Goal: Book appointment/travel/reservation

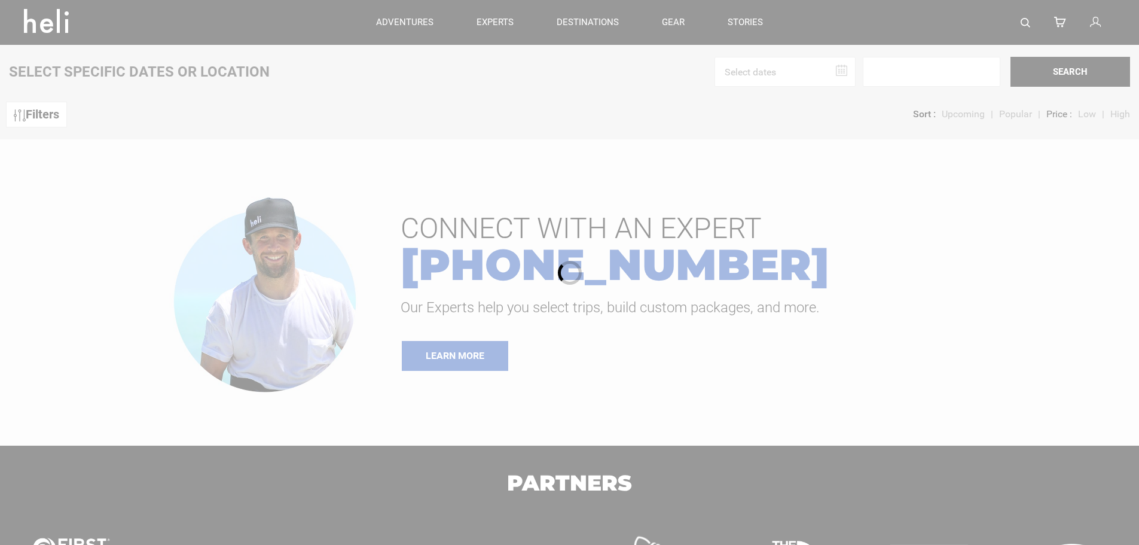
type input "Ski & Ride"
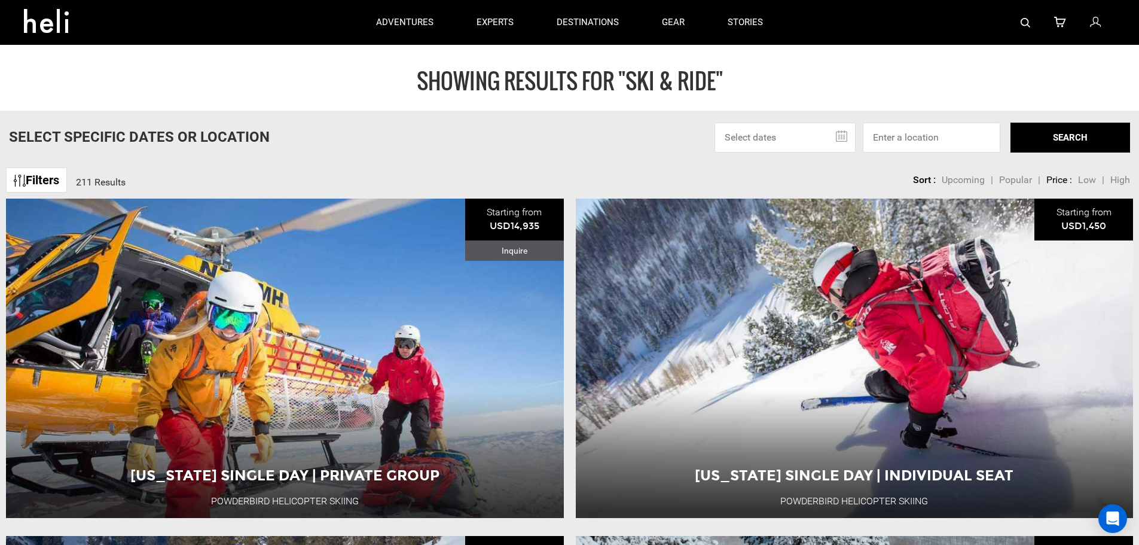
click at [836, 132] on input "text" at bounding box center [784, 138] width 141 height 30
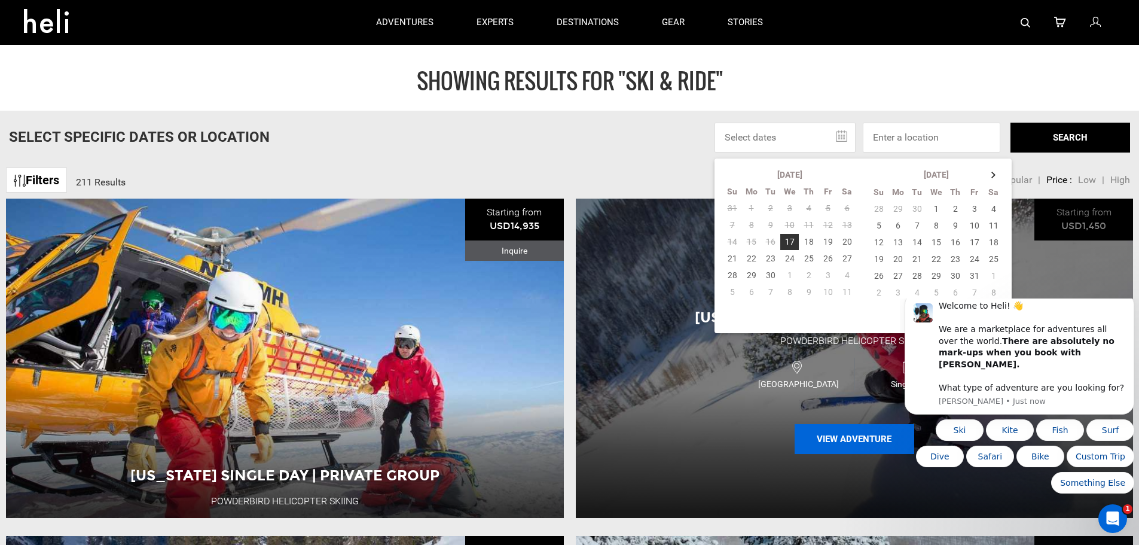
click at [842, 435] on button "View Adventure" at bounding box center [855, 439] width 120 height 30
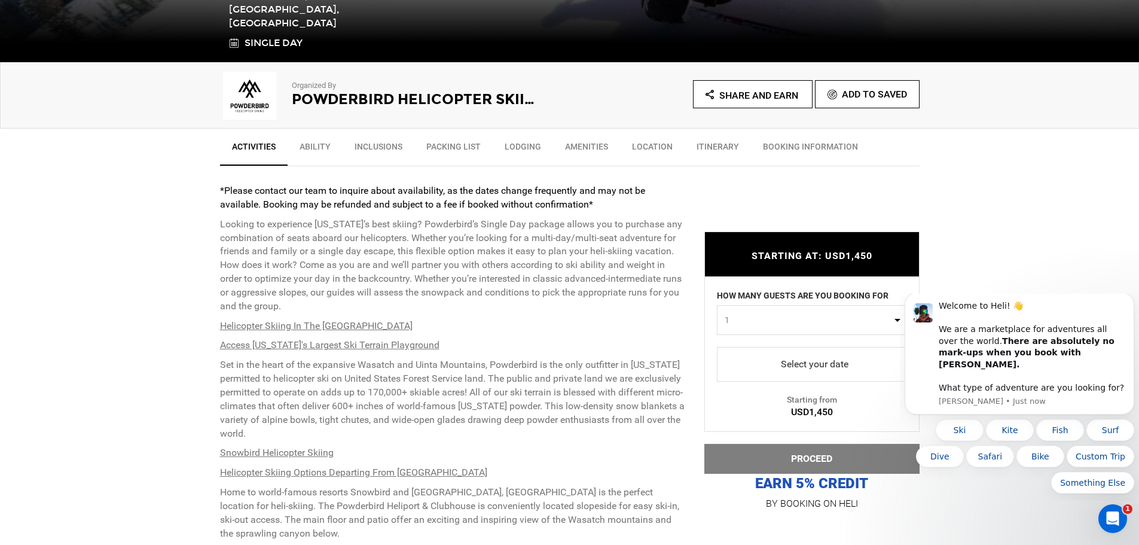
scroll to position [359, 0]
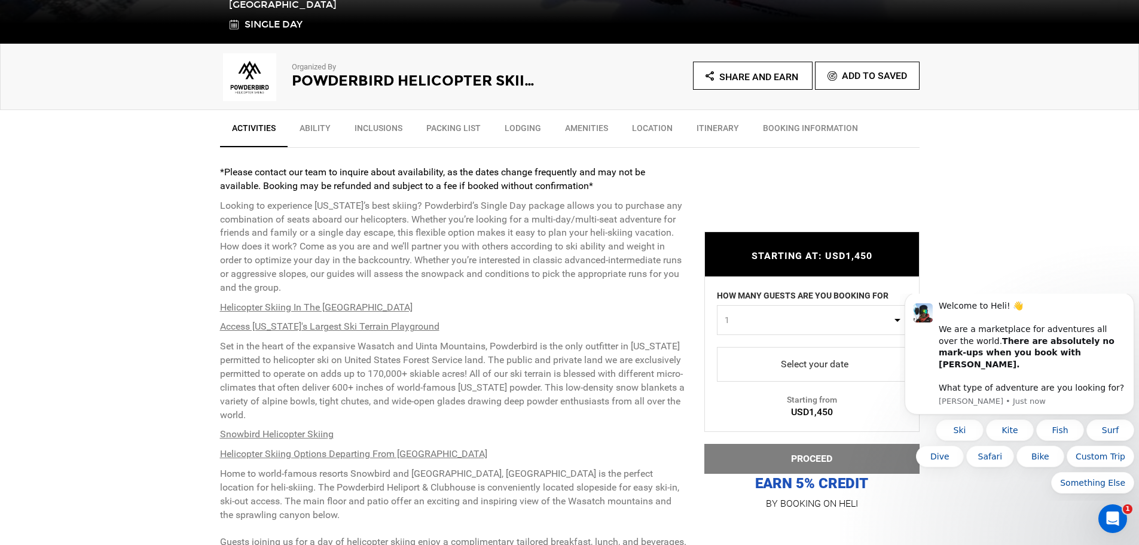
click at [839, 365] on span "select" at bounding box center [811, 364] width 171 height 19
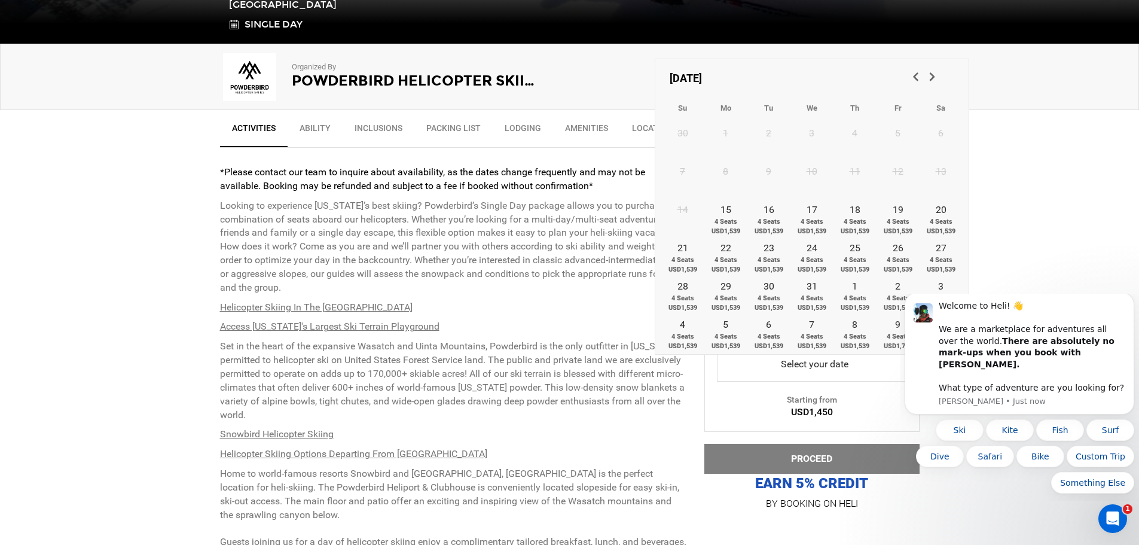
click at [931, 80] on span "Next" at bounding box center [931, 76] width 12 height 12
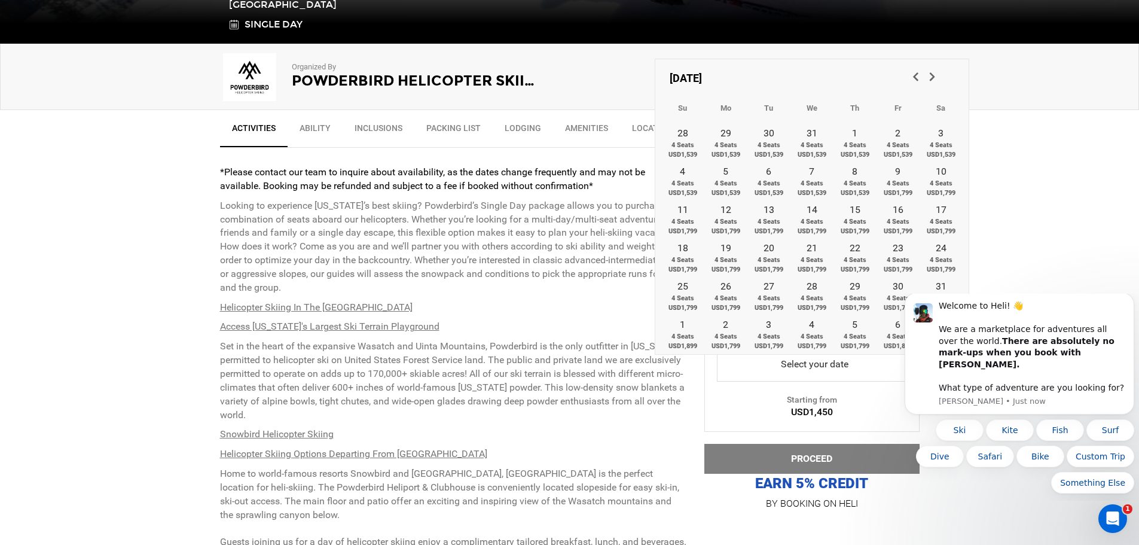
click at [931, 80] on span "Next" at bounding box center [931, 76] width 12 height 12
click at [723, 284] on link "2 4 Seats USD1,799" at bounding box center [725, 294] width 43 height 38
type input "[DATE]"
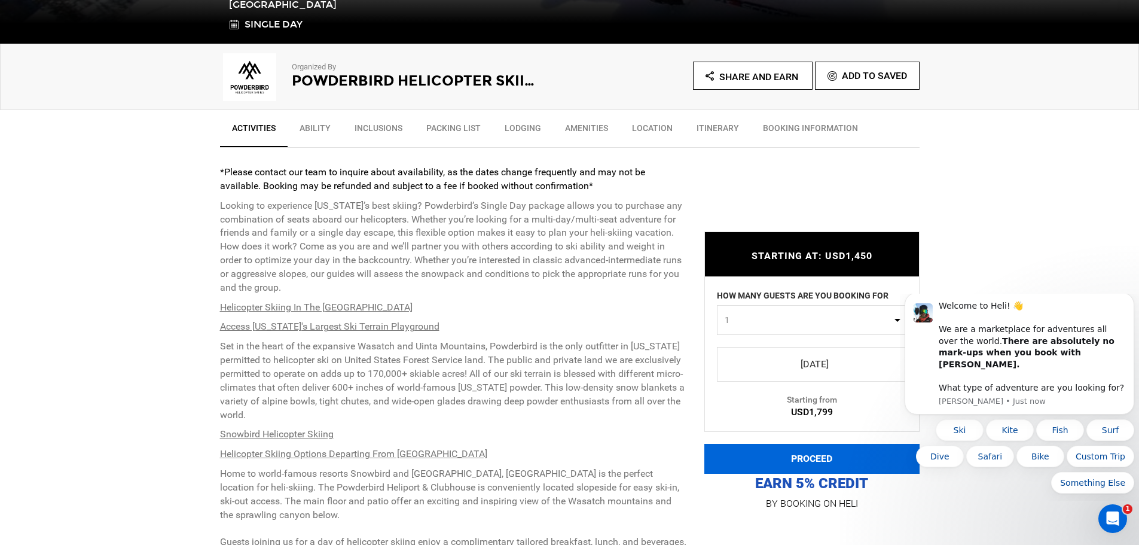
click at [830, 456] on button "PROCEED" at bounding box center [811, 459] width 215 height 30
